Goal: Connect with others: Connect with others

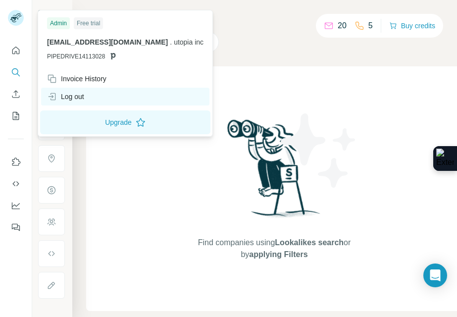
click at [100, 94] on div "Log out" at bounding box center [125, 97] width 168 height 18
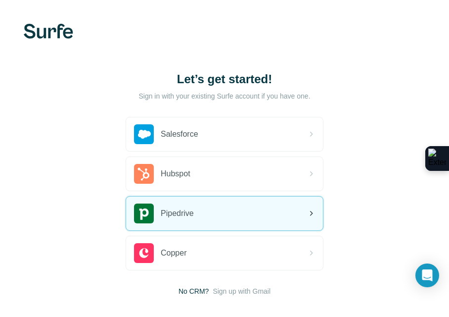
click at [280, 220] on div "Pipedrive" at bounding box center [224, 214] width 197 height 34
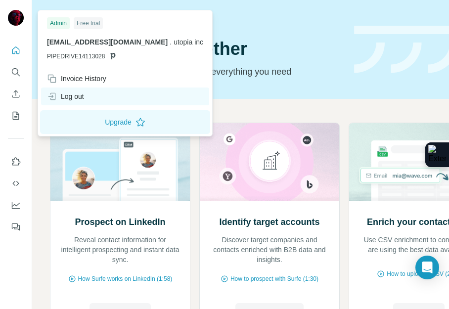
click at [80, 98] on div "Log out" at bounding box center [65, 97] width 37 height 10
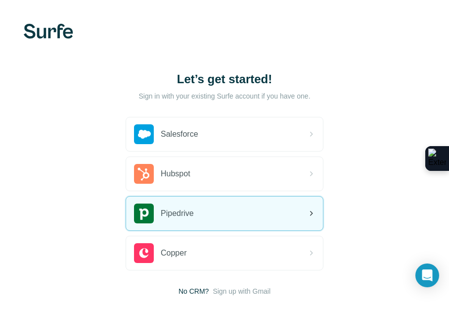
click at [178, 211] on span "Pipedrive" at bounding box center [177, 213] width 33 height 12
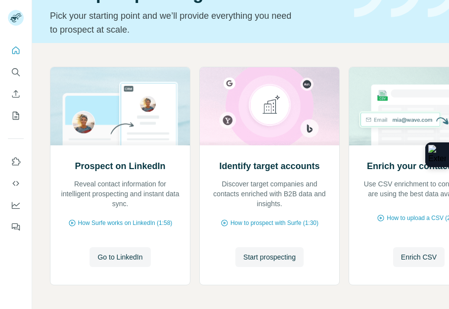
scroll to position [62, 0]
